Goal: Transaction & Acquisition: Purchase product/service

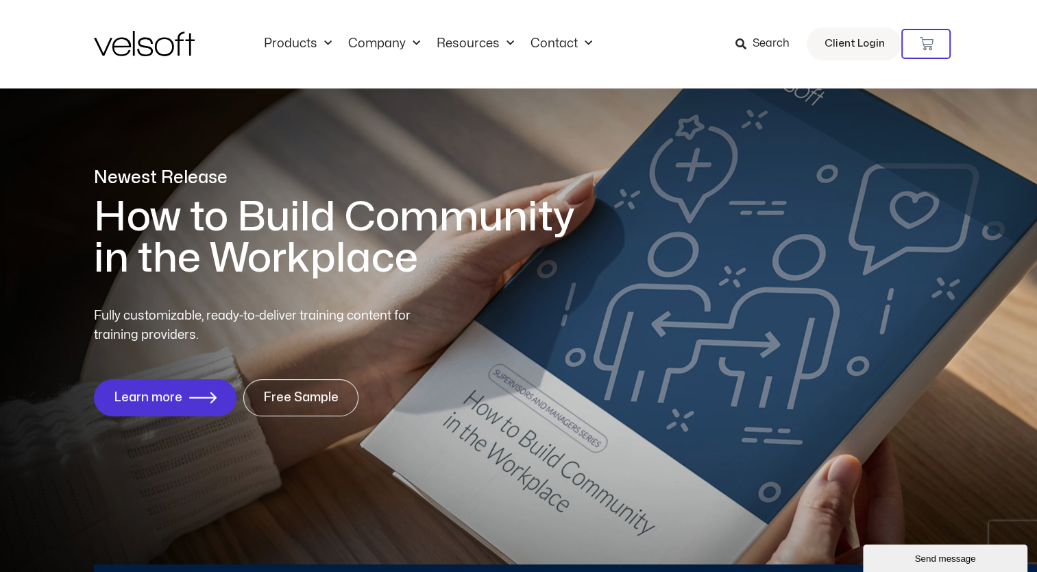
drag, startPoint x: 0, startPoint y: 0, endPoint x: 757, endPoint y: 36, distance: 758.2
click at [757, 36] on span "Search" at bounding box center [770, 44] width 37 height 18
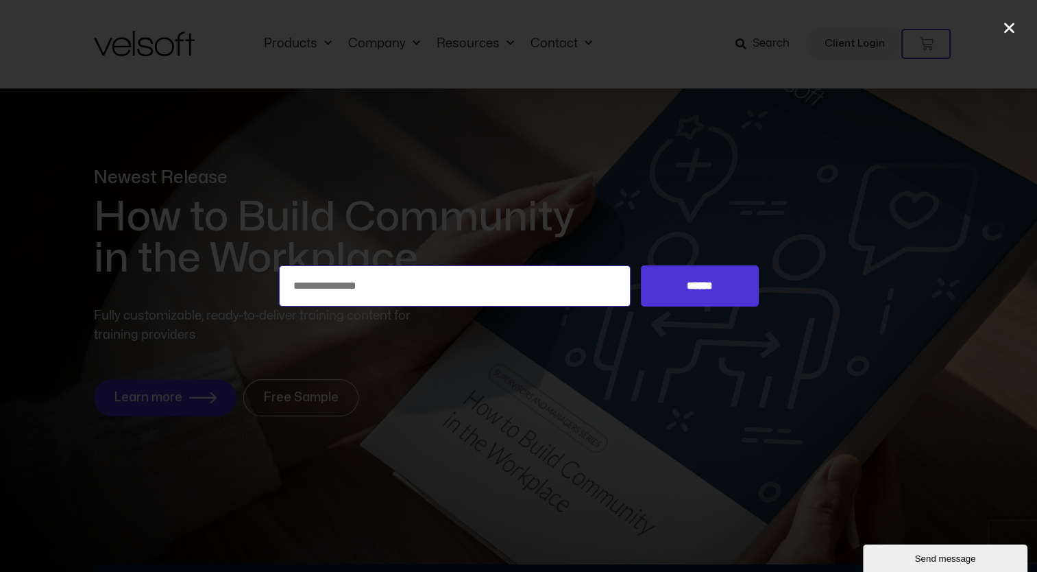
click at [506, 278] on input "Search for:" at bounding box center [455, 285] width 352 height 41
type input "**********"
click at [641, 265] on input "******" at bounding box center [699, 285] width 117 height 41
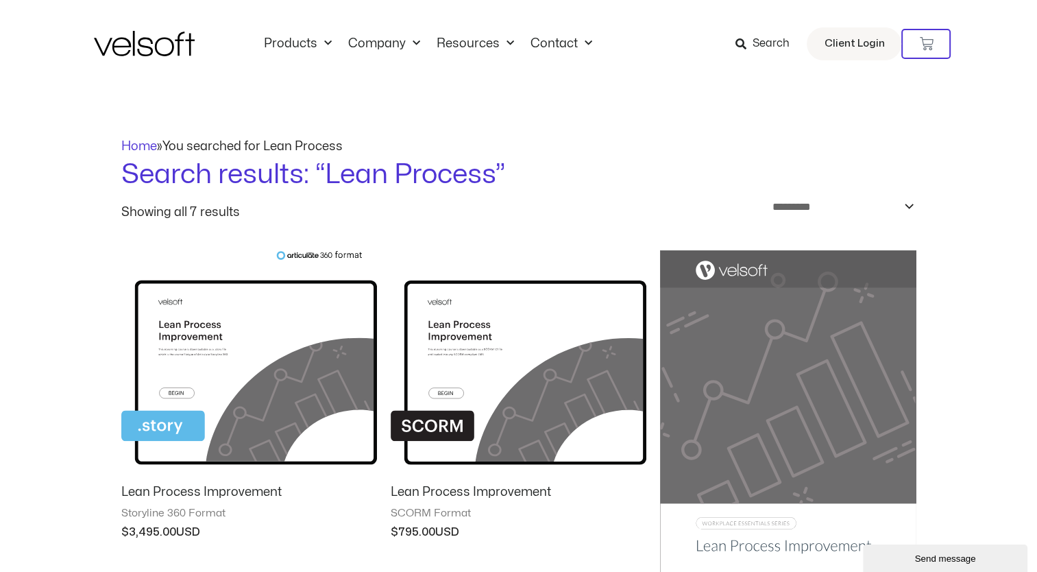
click at [816, 344] on img at bounding box center [788, 431] width 256 height 363
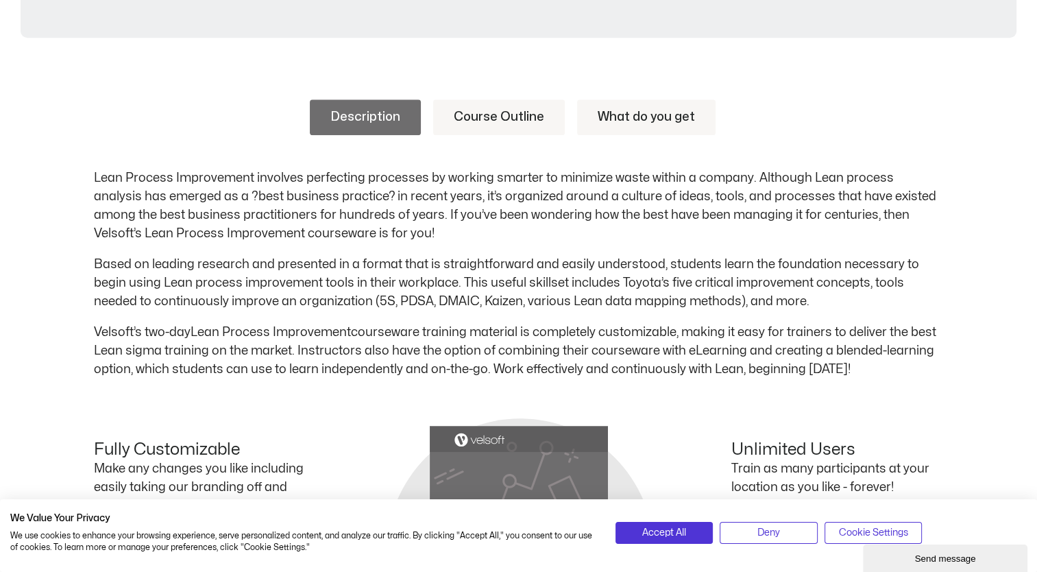
click at [477, 117] on link "Course Outline" at bounding box center [499, 117] width 132 height 36
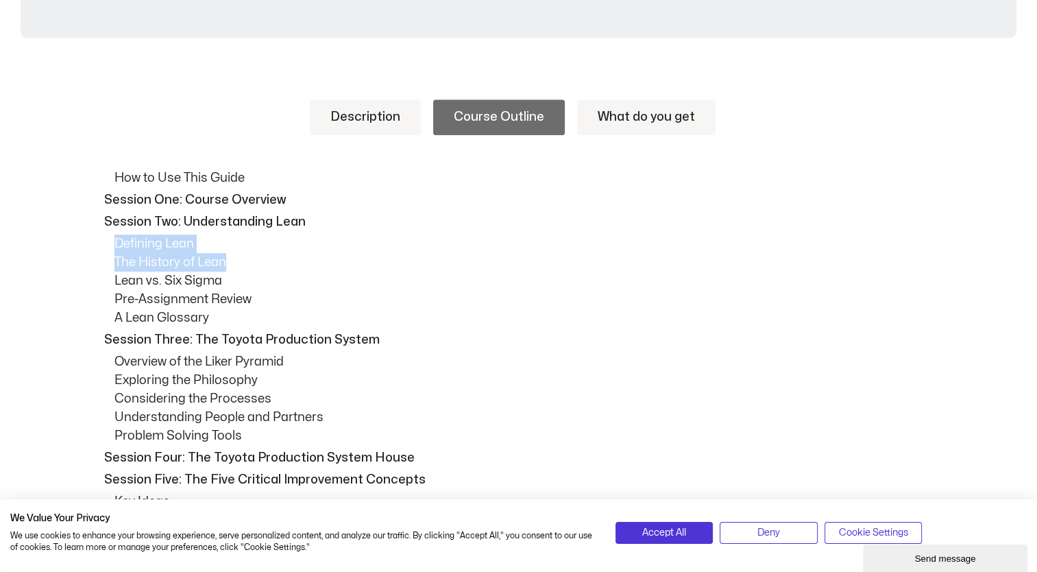
drag, startPoint x: 1034, startPoint y: 223, endPoint x: 1032, endPoint y: 254, distance: 30.9
drag, startPoint x: 1032, startPoint y: 254, endPoint x: 966, endPoint y: 218, distance: 74.8
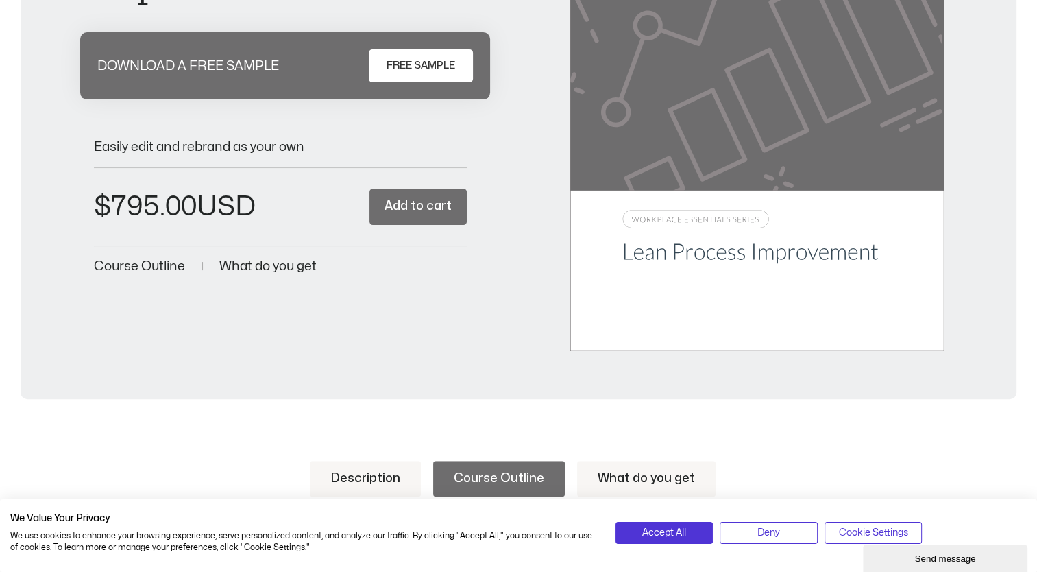
scroll to position [286, 0]
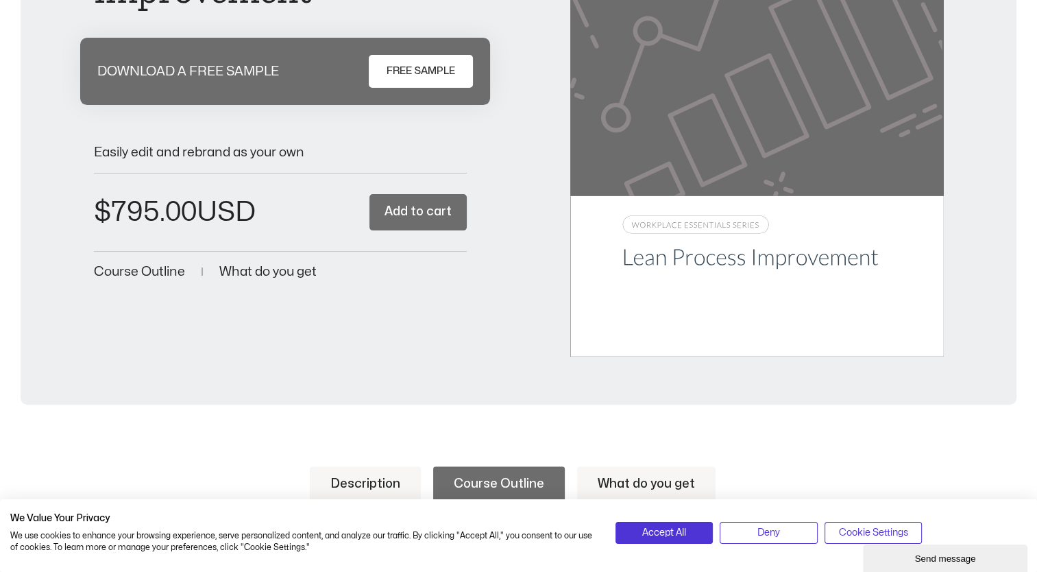
click at [356, 477] on link "Description" at bounding box center [365, 484] width 111 height 36
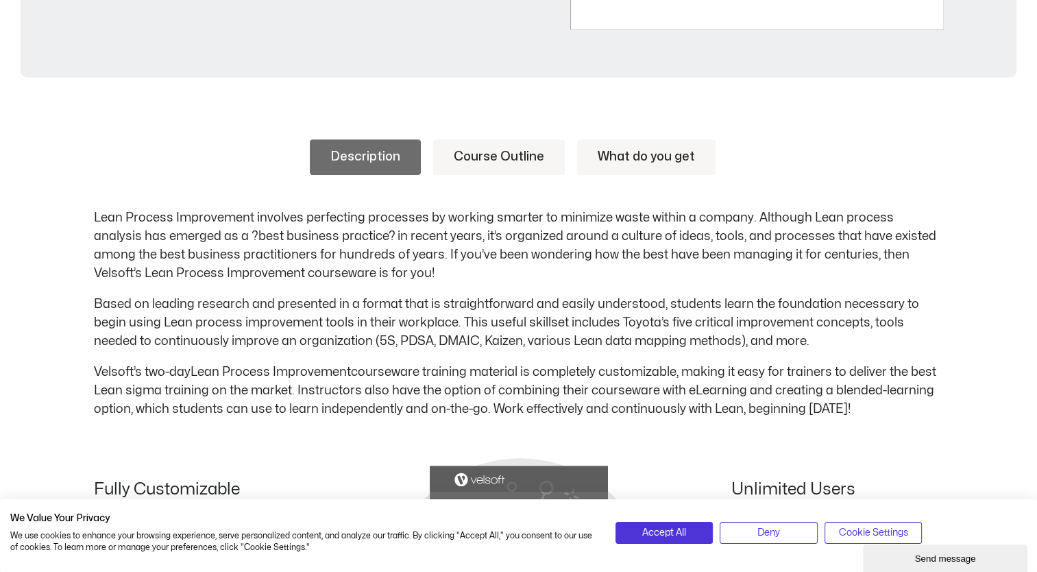
scroll to position [615, 0]
